Goal: Task Accomplishment & Management: Manage account settings

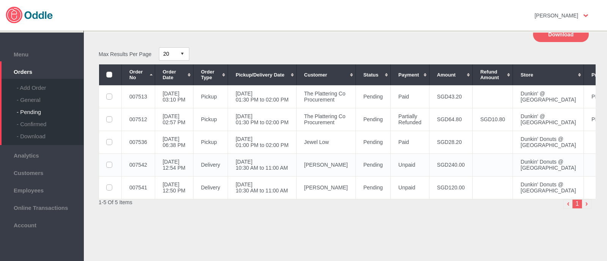
scroll to position [108, 0]
click at [31, 159] on span "Analytics" at bounding box center [42, 155] width 76 height 8
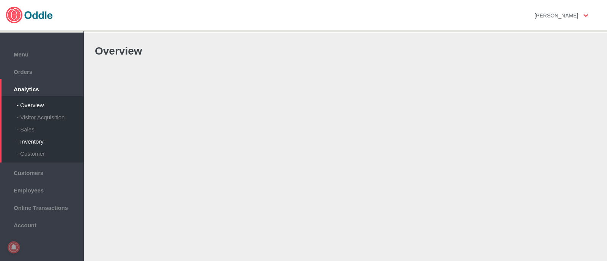
click at [46, 142] on div "- Inventory" at bounding box center [50, 139] width 67 height 12
click at [41, 142] on div "- Inventory" at bounding box center [50, 139] width 67 height 12
click at [33, 128] on div "- Sales" at bounding box center [50, 127] width 67 height 12
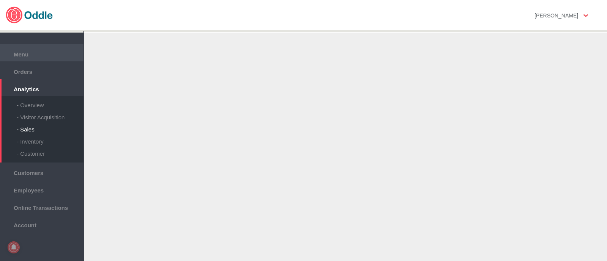
click at [27, 53] on span "Menu" at bounding box center [42, 53] width 76 height 8
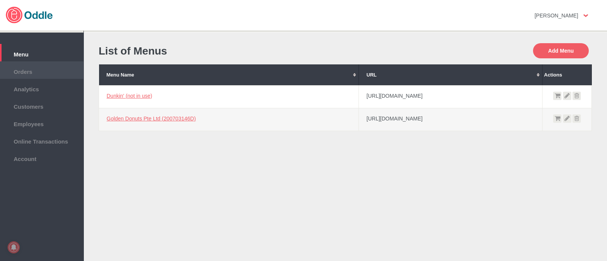
click at [29, 71] on span "Orders" at bounding box center [42, 71] width 76 height 8
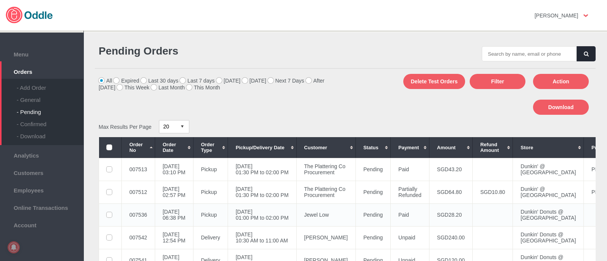
scroll to position [108, 0]
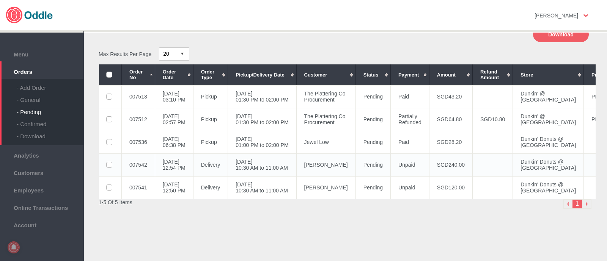
click at [112, 162] on label at bounding box center [110, 165] width 7 height 6
click at [0, 0] on input "checkbox" at bounding box center [0, 0] width 0 height 0
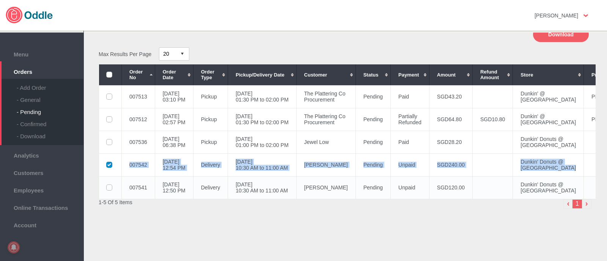
click at [111, 187] on label at bounding box center [110, 188] width 7 height 6
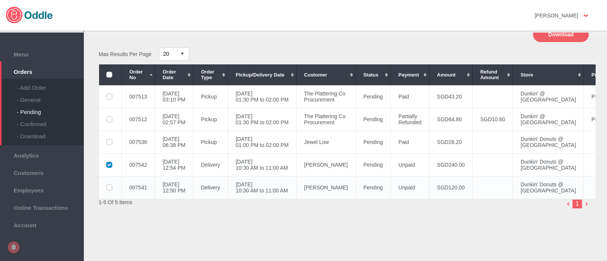
click at [107, 185] on label at bounding box center [110, 188] width 7 height 6
click at [0, 0] on input "checkbox" at bounding box center [0, 0] width 0 height 0
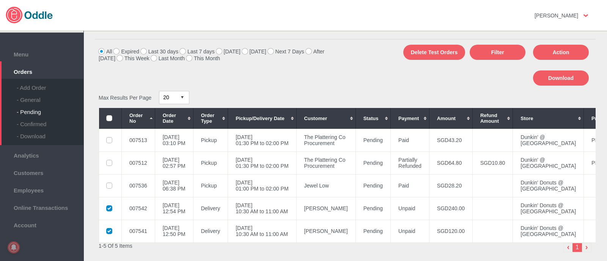
scroll to position [0, 0]
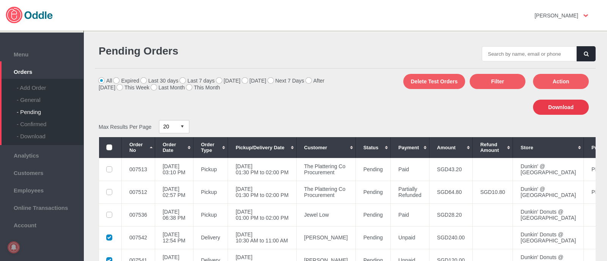
click at [556, 106] on button "Download" at bounding box center [561, 107] width 56 height 15
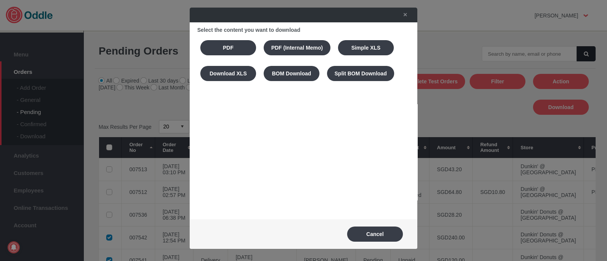
click at [237, 44] on button "PDF" at bounding box center [228, 47] width 56 height 15
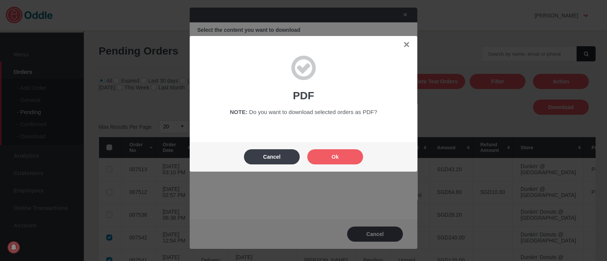
click at [325, 156] on button "Ok" at bounding box center [335, 156] width 56 height 15
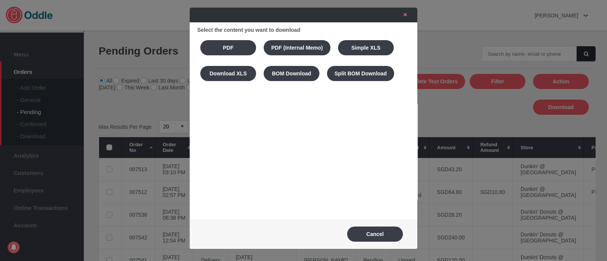
click at [404, 12] on link "✕" at bounding box center [403, 15] width 16 height 14
